Goal: Find specific page/section: Find specific page/section

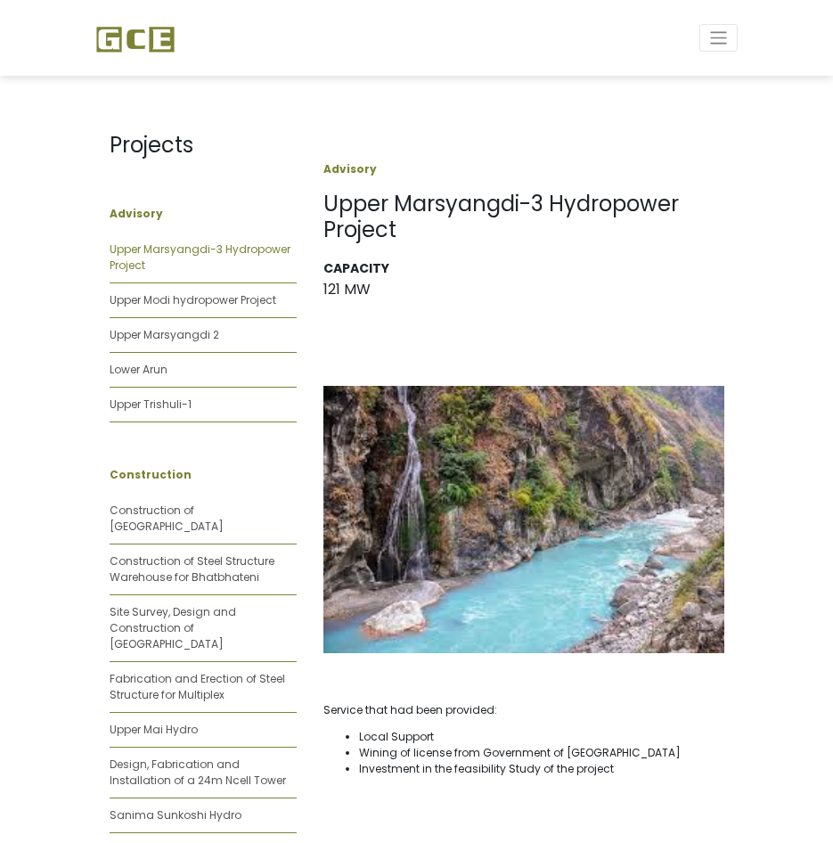
click at [125, 255] on link "Upper Marsyangdi-3 Hydropower Project" at bounding box center [200, 256] width 181 height 31
click at [125, 249] on link "Upper Marsyangdi-3 Hydropower Project" at bounding box center [200, 256] width 181 height 31
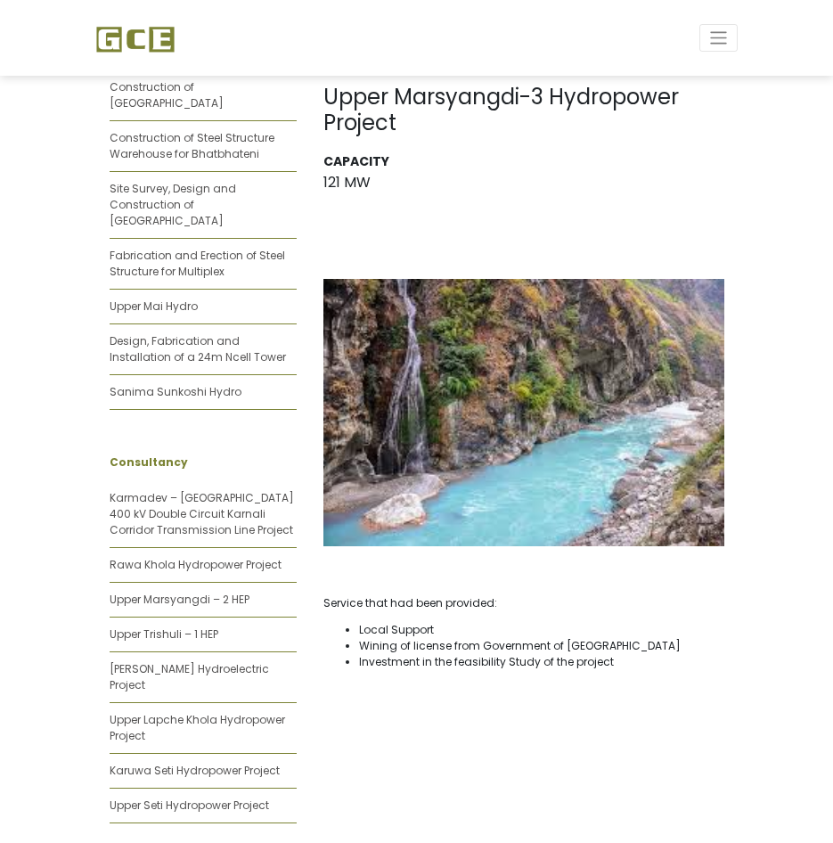
scroll to position [445, 0]
